Goal: Information Seeking & Learning: Learn about a topic

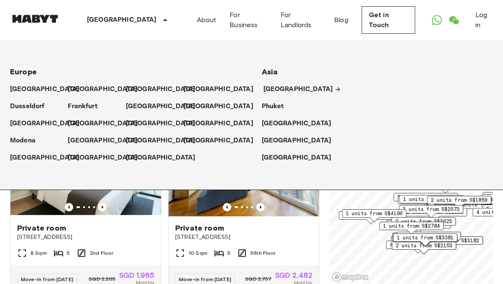
click at [264, 89] on p "[GEOGRAPHIC_DATA]" at bounding box center [298, 89] width 70 height 10
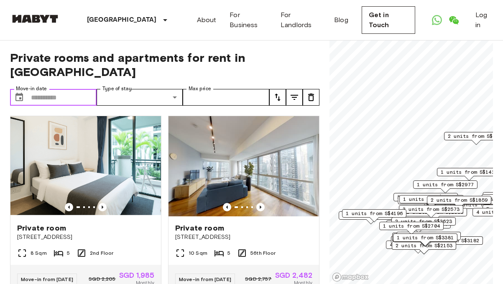
click at [76, 89] on input "Move-in date" at bounding box center [64, 97] width 66 height 17
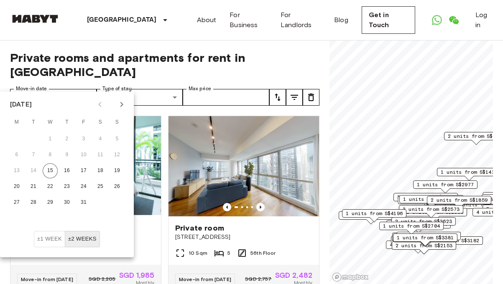
click at [180, 37] on div "[GEOGRAPHIC_DATA] [GEOGRAPHIC_DATA] [GEOGRAPHIC_DATA] [GEOGRAPHIC_DATA] [GEOGRA…" at bounding box center [251, 20] width 483 height 40
